Goal: Transaction & Acquisition: Download file/media

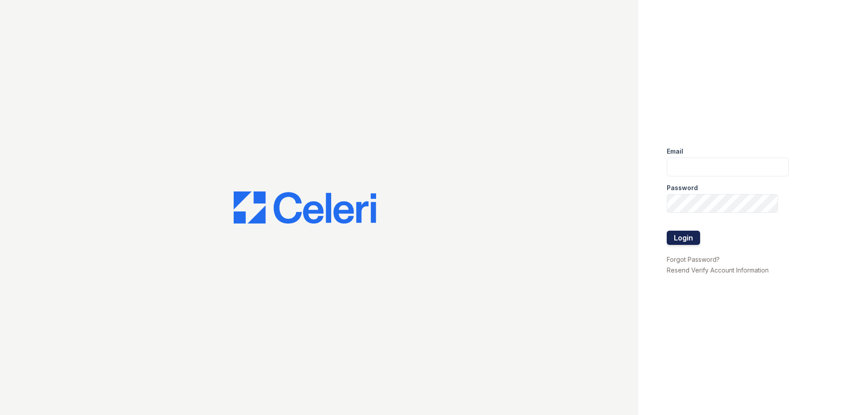
type input "[EMAIL_ADDRESS][DOMAIN_NAME]"
click at [676, 237] on button "Login" at bounding box center [683, 238] width 33 height 14
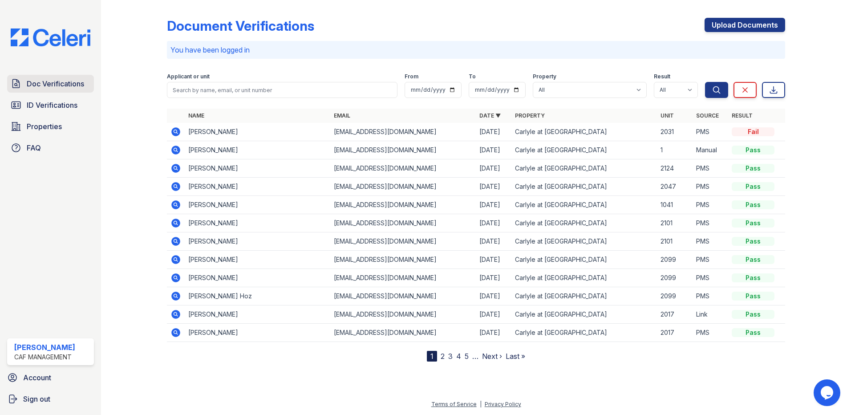
drag, startPoint x: 61, startPoint y: 84, endPoint x: 61, endPoint y: 96, distance: 11.6
click at [61, 85] on span "Doc Verifications" at bounding box center [55, 83] width 57 height 11
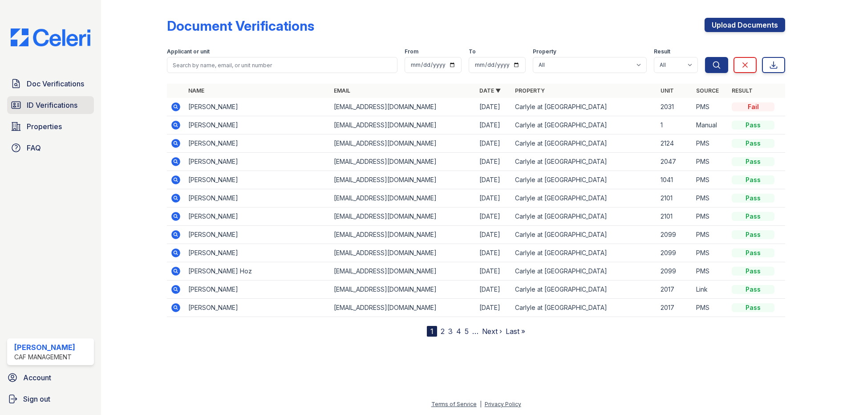
click at [71, 106] on span "ID Verifications" at bounding box center [52, 105] width 51 height 11
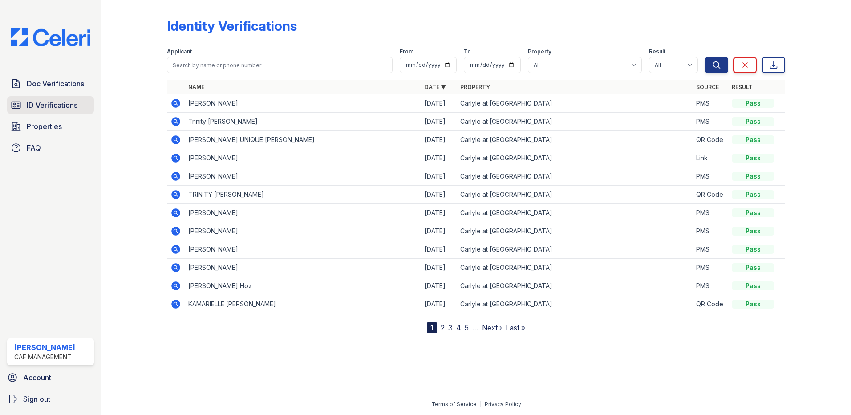
click at [72, 107] on span "ID Verifications" at bounding box center [52, 105] width 51 height 11
click at [175, 233] on icon at bounding box center [175, 231] width 9 height 9
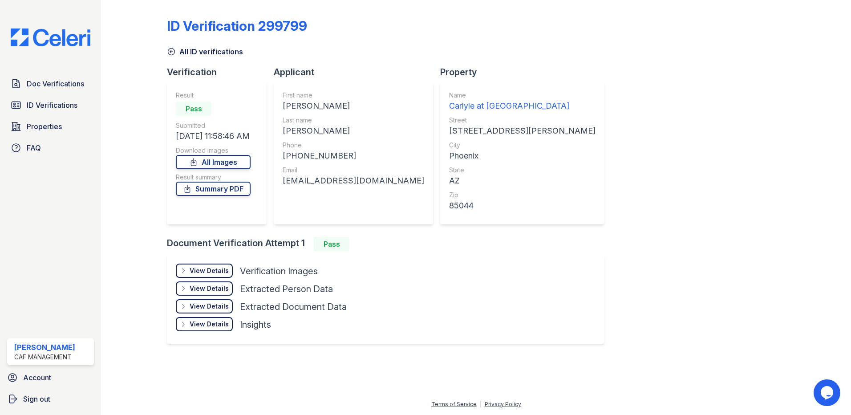
click at [214, 269] on div "View Details" at bounding box center [209, 270] width 39 height 9
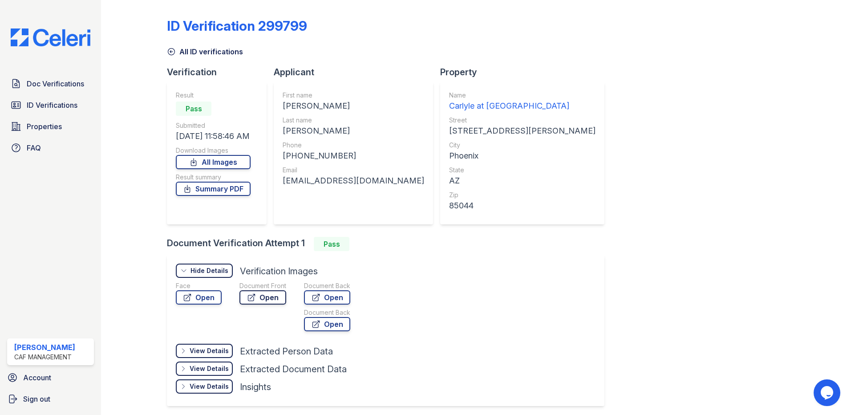
click at [262, 300] on link "Open" at bounding box center [262, 297] width 47 height 14
click at [49, 82] on span "Doc Verifications" at bounding box center [55, 83] width 57 height 11
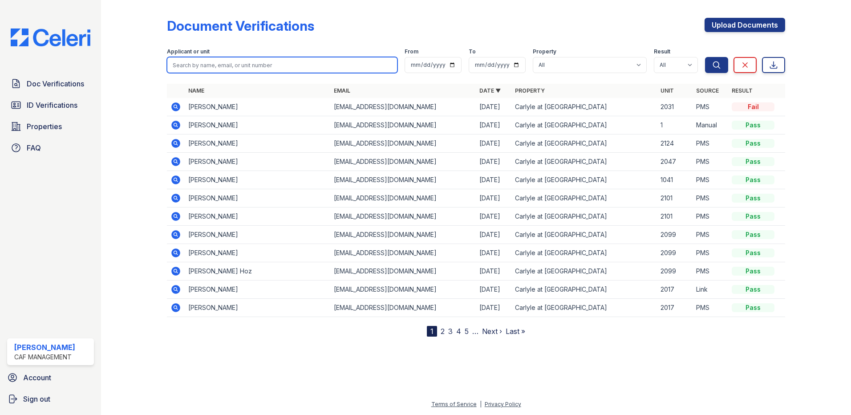
click at [231, 62] on input "search" at bounding box center [282, 65] width 231 height 16
click at [108, 209] on div "Document Verifications Upload Documents Filter Applicant or unit From To Proper…" at bounding box center [476, 207] width 750 height 415
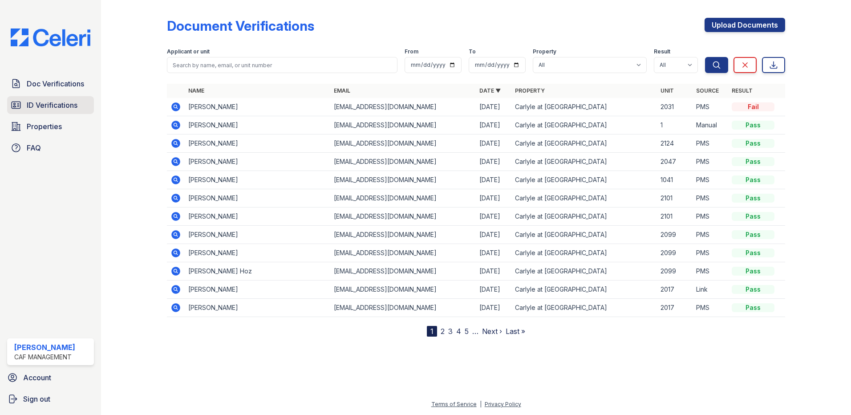
click at [37, 108] on span "ID Verifications" at bounding box center [52, 105] width 51 height 11
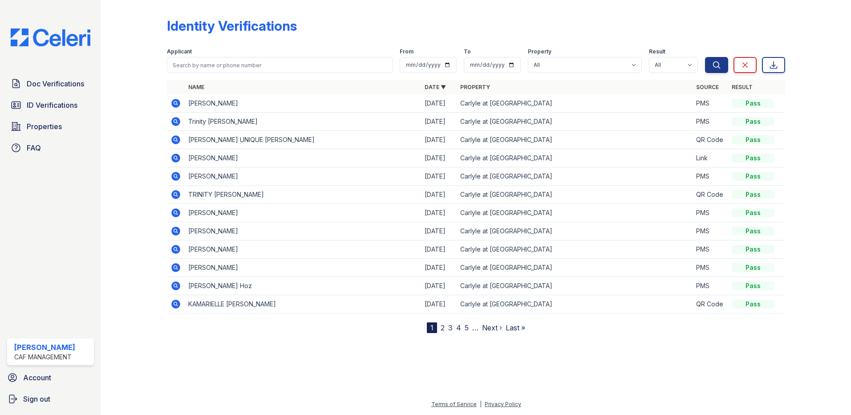
click at [177, 212] on icon at bounding box center [175, 212] width 11 height 11
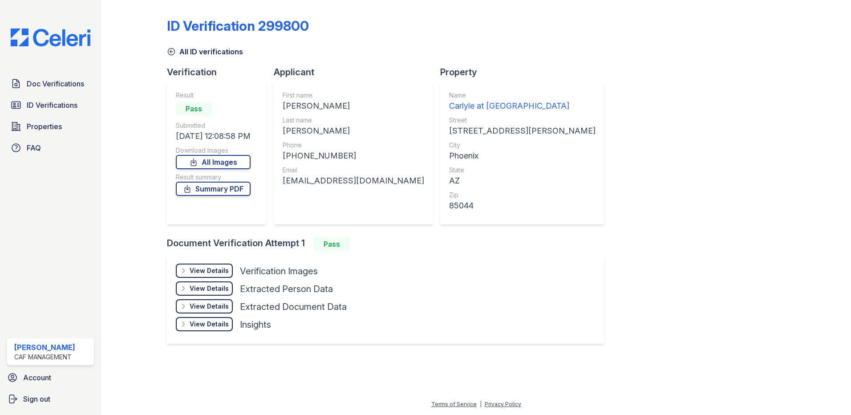
click at [195, 276] on div "View Details Details" at bounding box center [204, 270] width 57 height 14
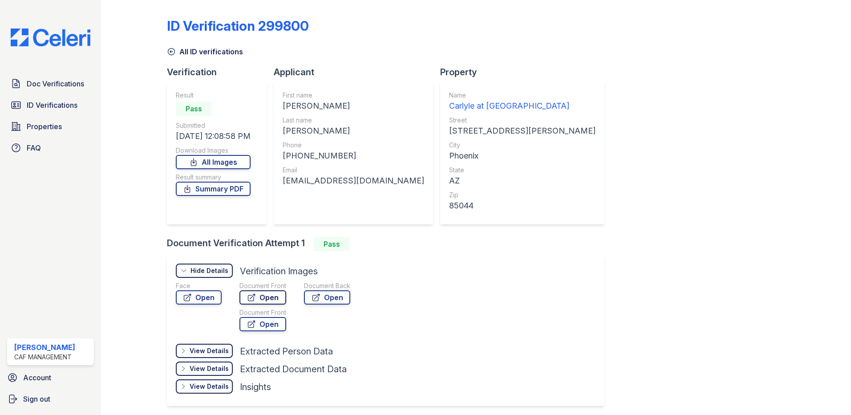
click at [274, 297] on link "Open" at bounding box center [262, 297] width 47 height 14
click at [74, 83] on span "Doc Verifications" at bounding box center [55, 83] width 57 height 11
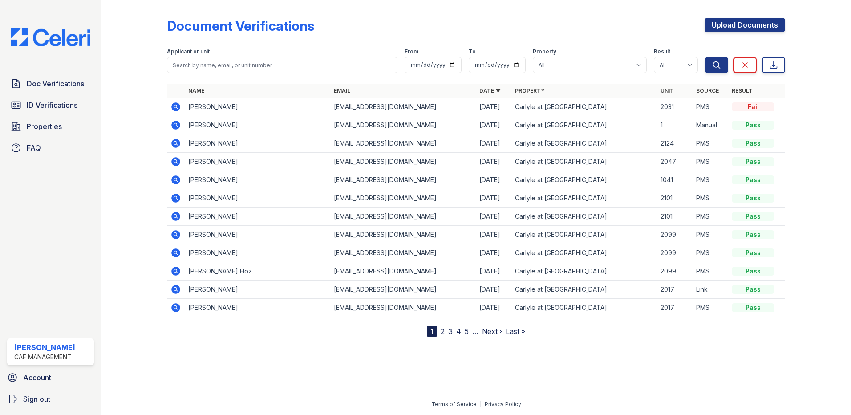
click at [178, 161] on icon at bounding box center [175, 161] width 9 height 9
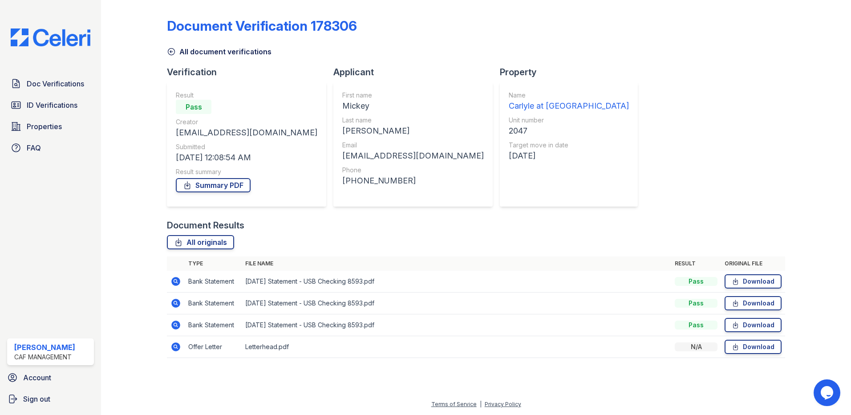
click at [171, 50] on icon at bounding box center [171, 51] width 9 height 9
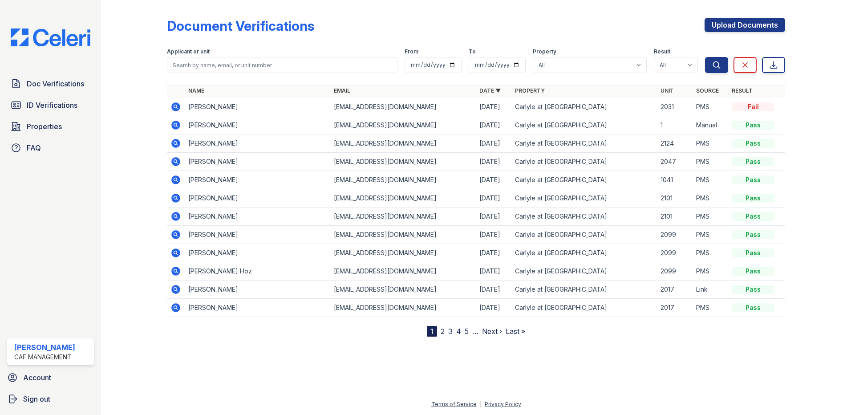
click at [177, 217] on icon at bounding box center [175, 216] width 11 height 11
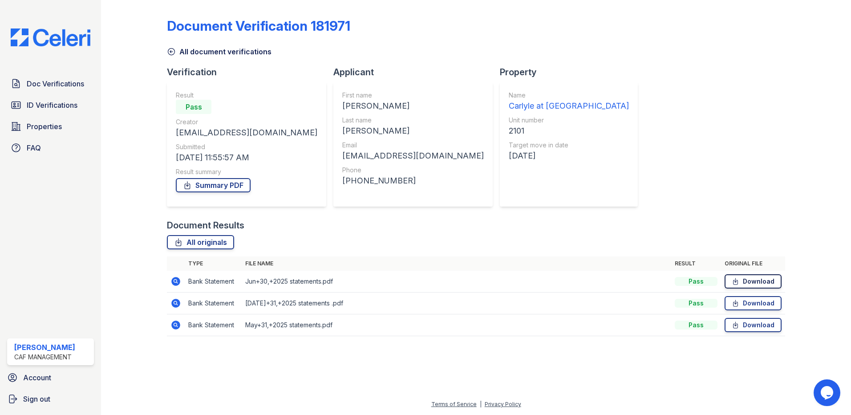
click at [742, 280] on link "Download" at bounding box center [753, 281] width 57 height 14
click at [747, 302] on link "Download" at bounding box center [753, 303] width 57 height 14
click at [750, 322] on link "Download" at bounding box center [753, 325] width 57 height 14
click at [756, 280] on link "Download" at bounding box center [753, 281] width 57 height 14
click at [57, 86] on span "Doc Verifications" at bounding box center [55, 83] width 57 height 11
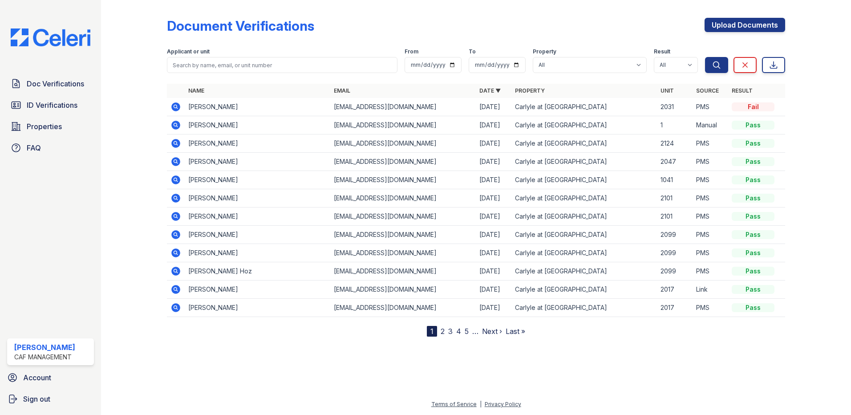
click at [174, 199] on icon at bounding box center [175, 198] width 11 height 11
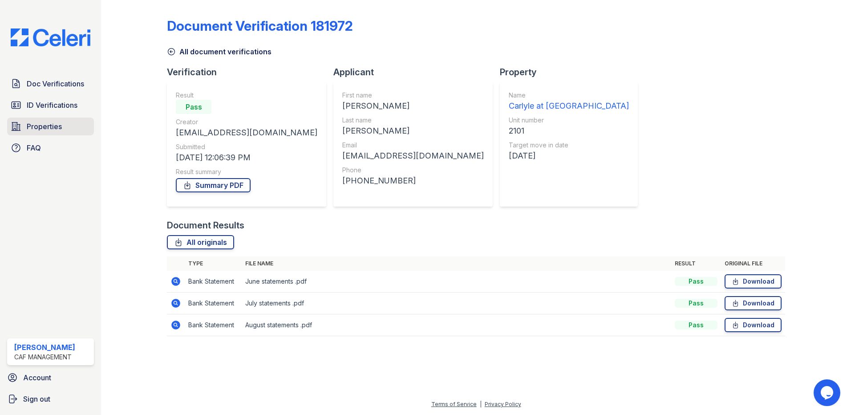
click at [56, 123] on span "Properties" at bounding box center [44, 126] width 35 height 11
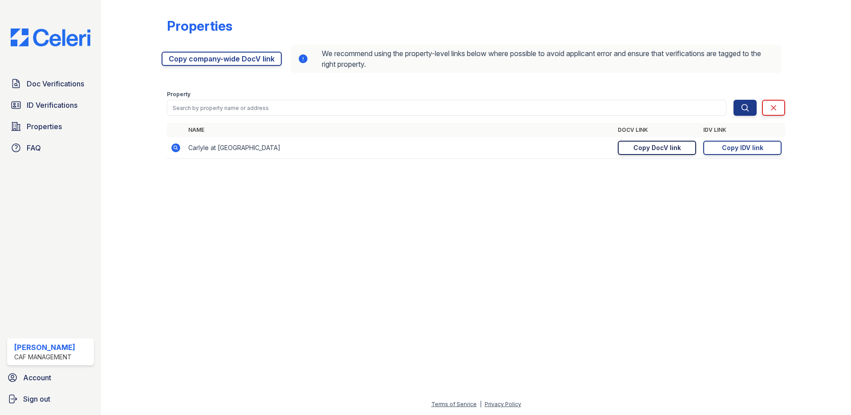
click at [668, 147] on div "Copy DocV link" at bounding box center [657, 147] width 48 height 9
click at [75, 87] on span "Doc Verifications" at bounding box center [55, 83] width 57 height 11
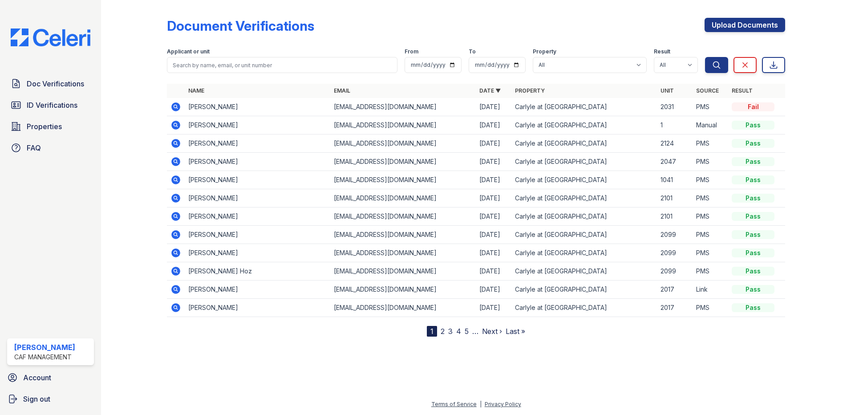
click at [174, 216] on icon at bounding box center [175, 216] width 11 height 11
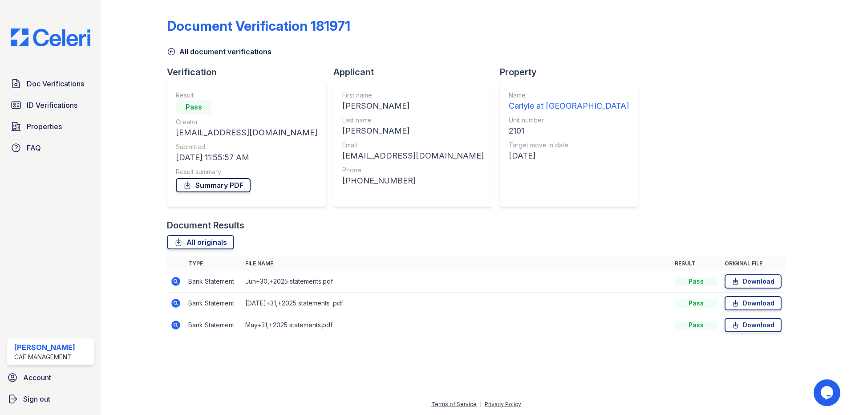
click at [193, 190] on link "Summary PDF" at bounding box center [213, 185] width 75 height 14
click at [81, 83] on span "Doc Verifications" at bounding box center [55, 83] width 57 height 11
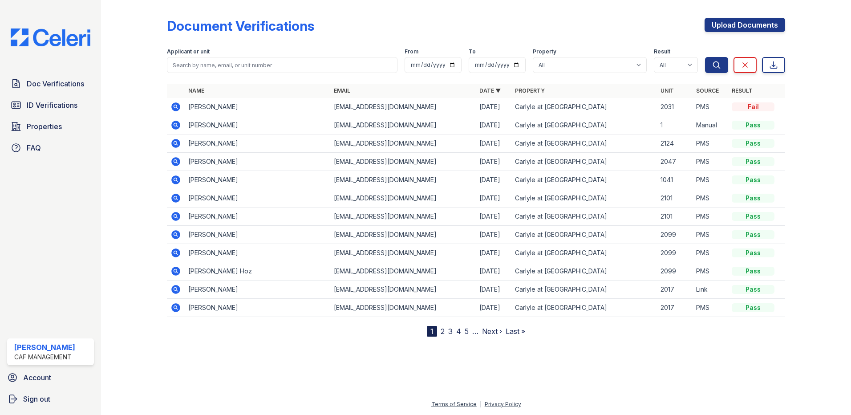
click at [174, 201] on icon at bounding box center [175, 198] width 9 height 9
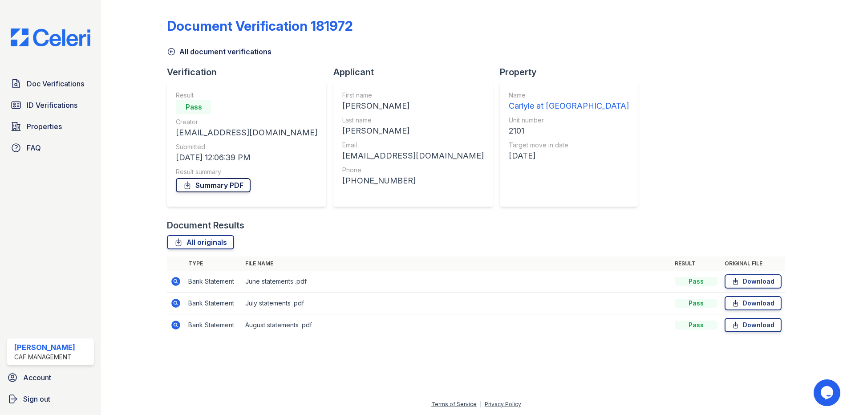
click at [202, 184] on link "Summary PDF" at bounding box center [213, 185] width 75 height 14
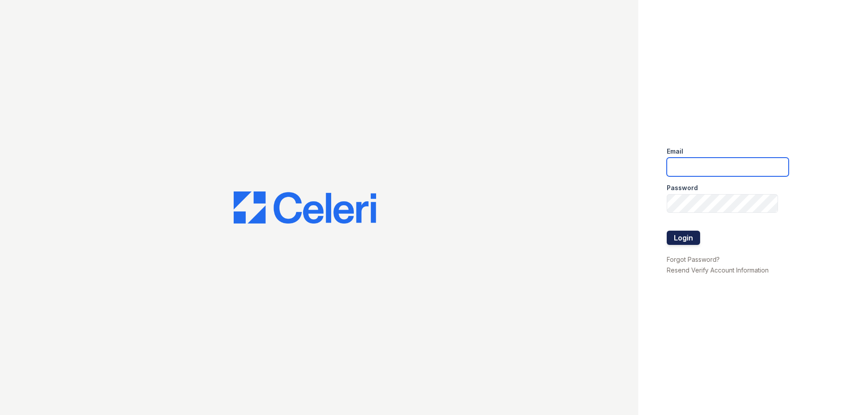
type input "carlylesouth2@cafmanagement.com"
click at [689, 241] on button "Login" at bounding box center [683, 238] width 33 height 14
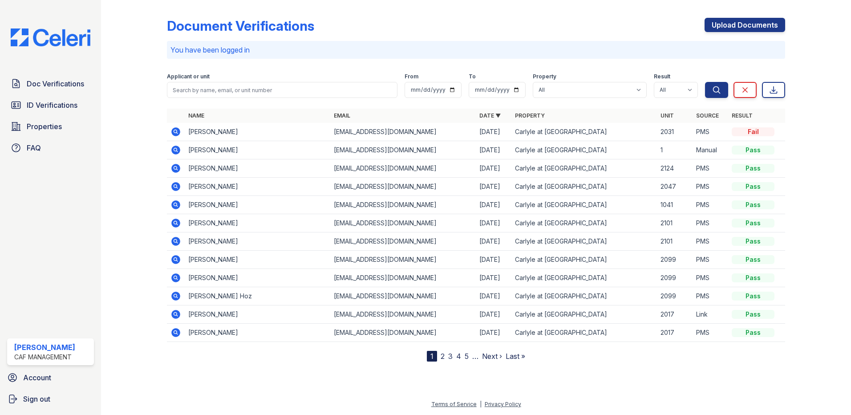
click at [174, 241] on icon at bounding box center [175, 241] width 11 height 11
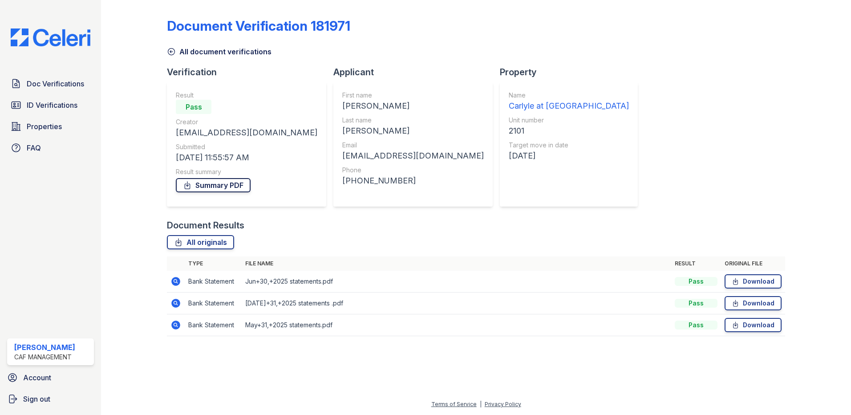
click at [203, 188] on link "Summary PDF" at bounding box center [213, 185] width 75 height 14
